Goal: Check status: Check status

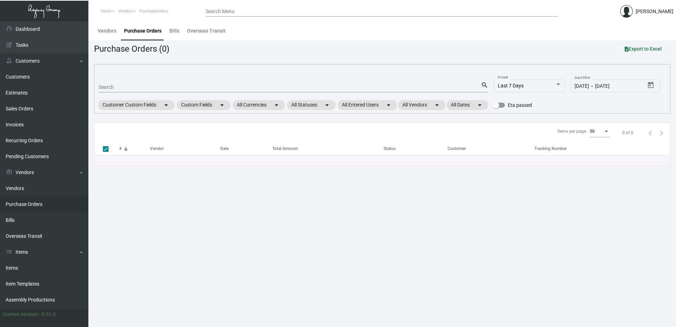
click at [216, 87] on input "Search" at bounding box center [290, 88] width 382 height 6
type input "108"
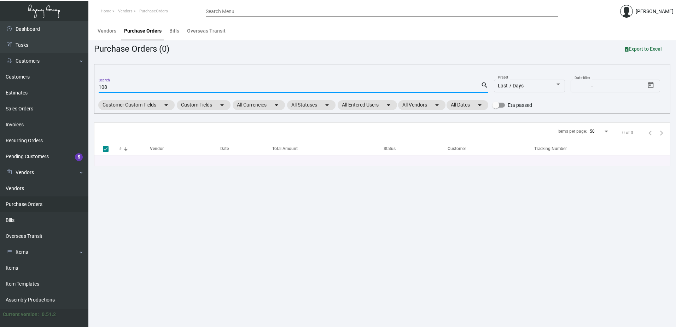
checkbox input "false"
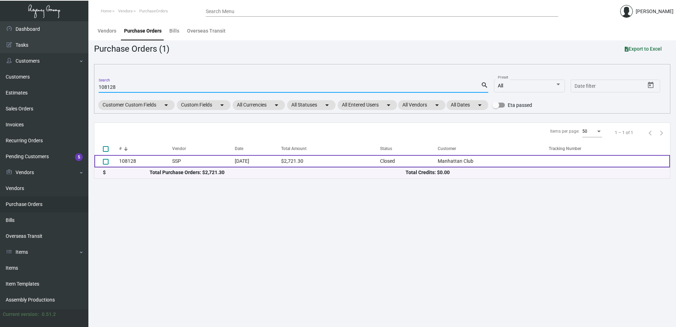
type input "108128"
click at [184, 163] on td "SSP" at bounding box center [203, 161] width 63 height 12
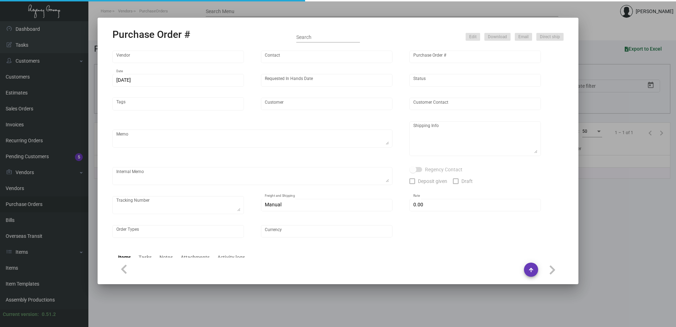
type input "SSP"
type input "[PERSON_NAME]"
type input "108128"
type input "[DATE]"
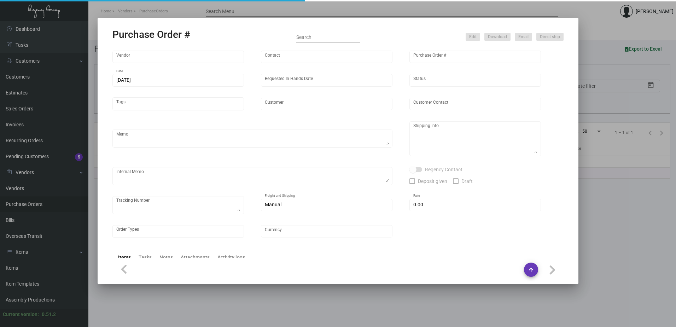
type input "Manhattan Club"
type input "[PERSON_NAME]"
type textarea ""Please send proof for approval to [EMAIL_ADDRESS][DOMAIN_NAME] with me cc'd. *…"
type textarea "Manhattan Club - [PERSON_NAME] [STREET_ADDRESS][US_STATE]"
type textarea "Label provided to vendor to ship to hotel UPS Ground Cost $53.91"
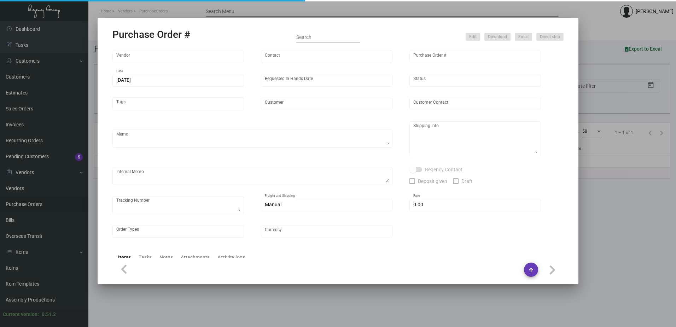
type input "$ 0.00"
type input "United States Dollar $"
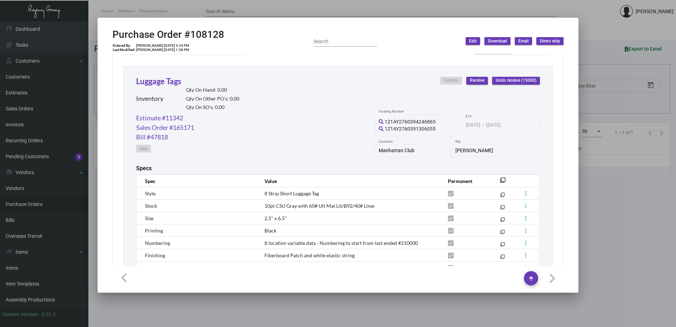
scroll to position [390, 0]
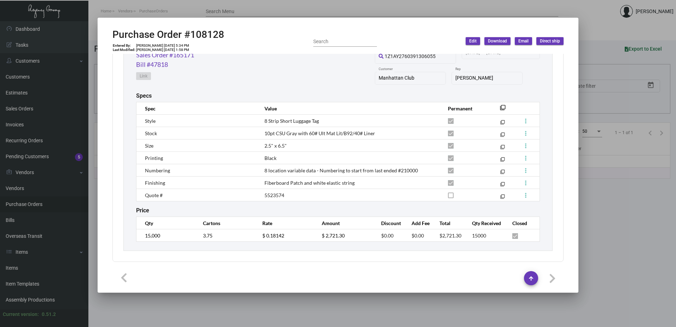
click at [318, 214] on div "Luggage Tags Inventory Qty On Hand: 0.00 Qty On Other PO’s: 0.00 Qty On SO’s: 0…" at bounding box center [337, 122] width 429 height 257
click at [314, 200] on td "5523574" at bounding box center [349, 195] width 184 height 12
click at [369, 266] on div "SSP Vendor Edit Vendor [PERSON_NAME] Contact 108128 Purchase Order # [DATE] Dat…" at bounding box center [338, 160] width 468 height 213
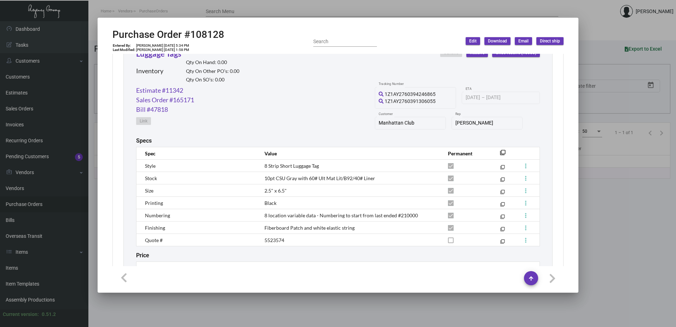
scroll to position [354, 0]
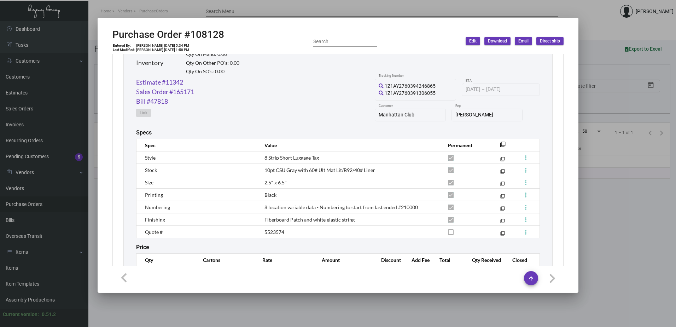
click at [212, 27] on mat-dialog-container "Purchase Order #108128 Entered By: [PERSON_NAME] [DATE] 5:34 PM Last Modified: …" at bounding box center [338, 155] width 481 height 275
click at [168, 10] on div at bounding box center [338, 163] width 676 height 327
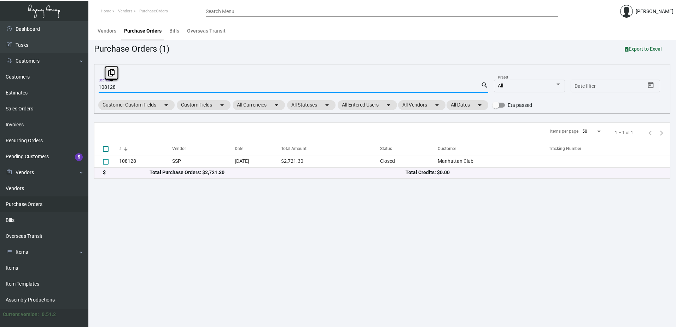
drag, startPoint x: 125, startPoint y: 88, endPoint x: 96, endPoint y: 87, distance: 29.4
click at [97, 87] on div "108128 Search search All Preset Start date – Date filter Customer Custom Fields…" at bounding box center [382, 89] width 576 height 50
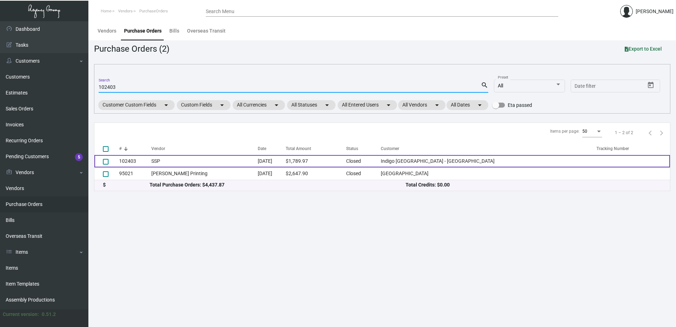
type input "102403"
click at [192, 159] on td "SSP" at bounding box center [204, 161] width 106 height 12
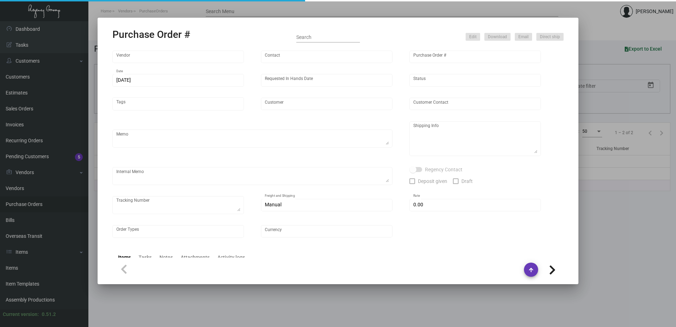
type input "SSP"
type input "[PERSON_NAME]"
type input "102403"
type input "[DATE]"
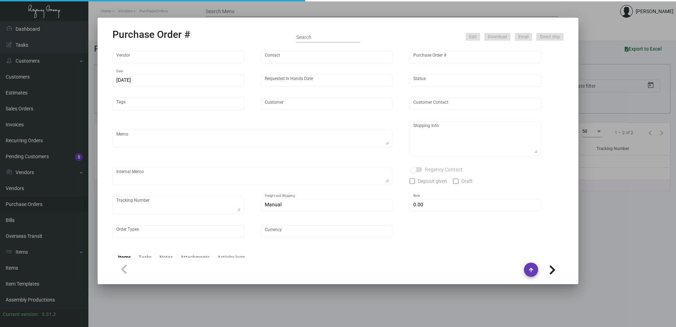
type input "Indigo [GEOGRAPHIC_DATA] - [GEOGRAPHIC_DATA]"
type input "[PERSON_NAME]"
type textarea "Reorder - Purchase Order #92303 ***NEW ART***"
type textarea "[PERSON_NAME][GEOGRAPHIC_DATA] - [GEOGRAPHIC_DATA] - [PERSON_NAME] [STREET_ADDR…"
type input "$ 0.00"
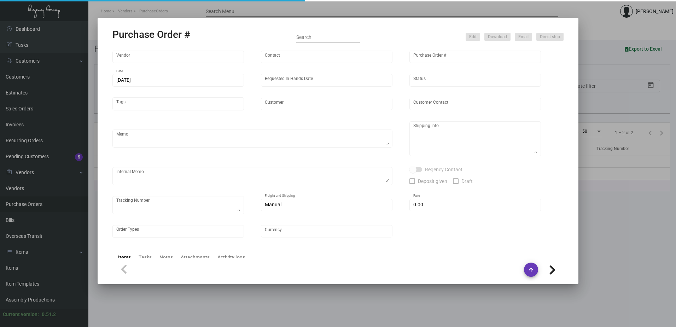
type input "United States Dollar $"
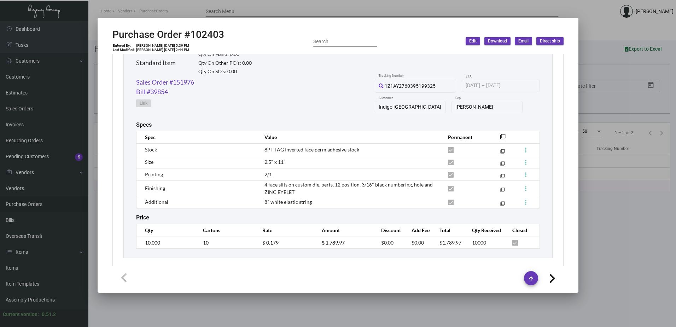
click at [292, 212] on div "Luggage Tag Standard Item Qty On Hand: 0.00 Qty On Other PO’s: 0.00 Qty On SO’s…" at bounding box center [337, 143] width 429 height 227
drag, startPoint x: 263, startPoint y: 184, endPoint x: 293, endPoint y: 192, distance: 31.1
click at [293, 192] on td "4 face slits on custom die, perfs, 12 position, 3/16" black numbering, hole and…" at bounding box center [349, 187] width 184 height 15
copy span "4 face slits on custom die, perfs, 12 position, 3/16" black numbering, hole and…"
click at [86, 0] on html "Home Vendors PurchaseOrders Search Menu [PERSON_NAME] Dashboard Dashboard Tasks…" at bounding box center [338, 163] width 676 height 327
